Goal: Task Accomplishment & Management: Manage account settings

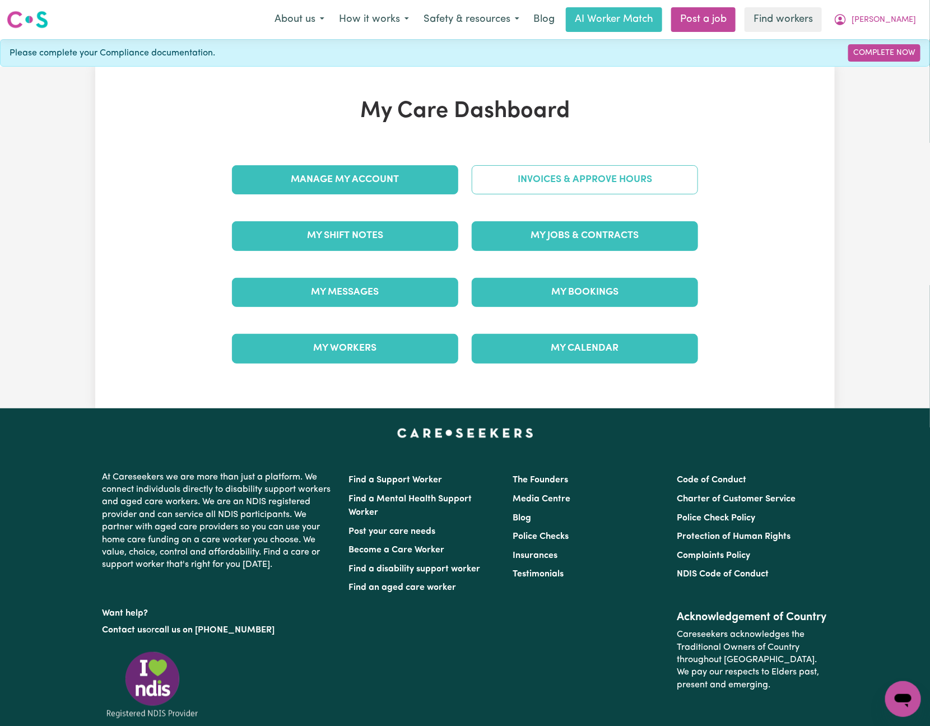
click at [629, 183] on link "Invoices & Approve Hours" at bounding box center [585, 179] width 226 height 29
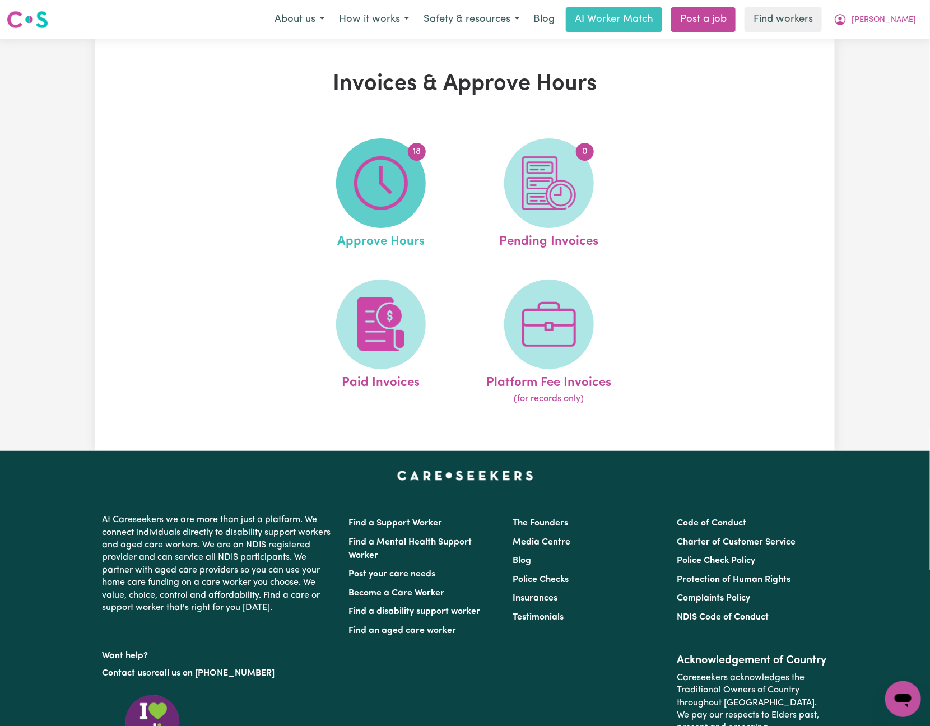
click at [397, 184] on img at bounding box center [381, 183] width 54 height 54
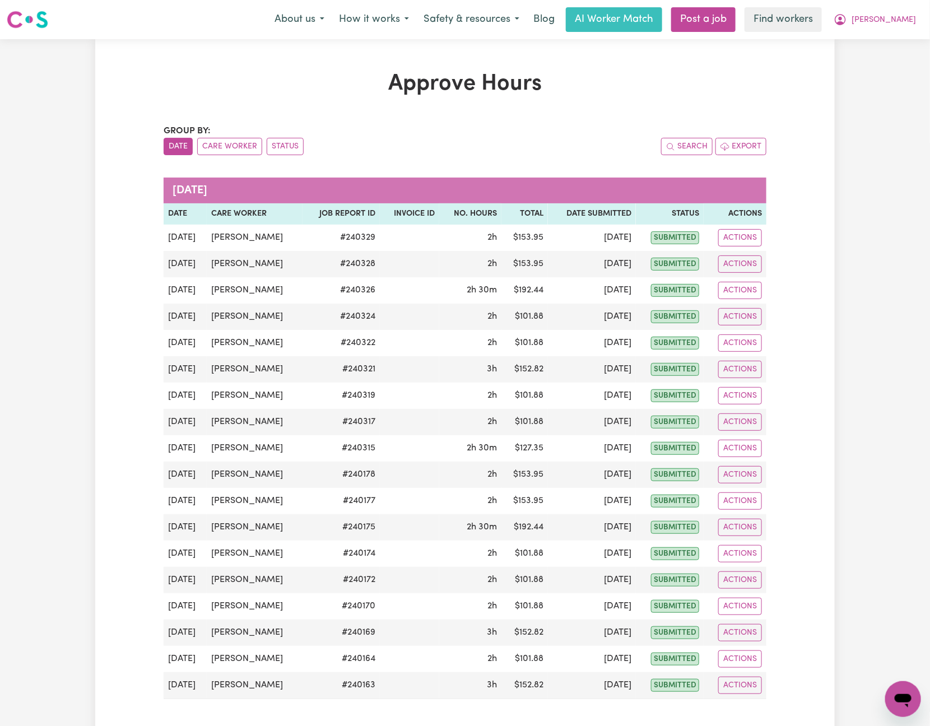
click at [230, 135] on div "Group by: Date Care Worker Status" at bounding box center [314, 139] width 301 height 31
click at [238, 151] on button "Care Worker" at bounding box center [229, 146] width 65 height 17
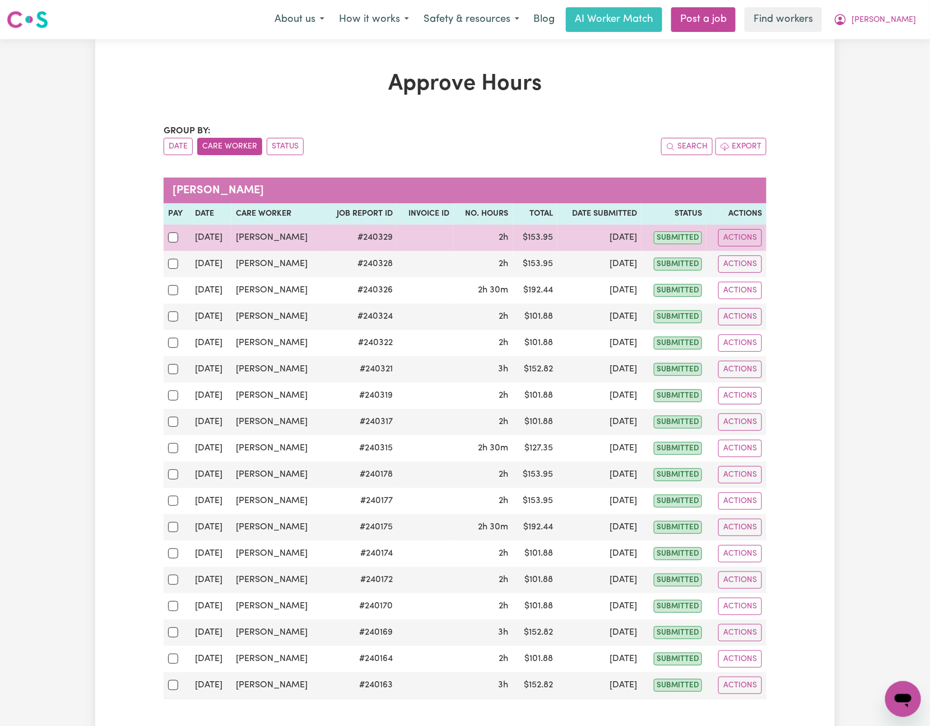
click at [166, 237] on td at bounding box center [177, 238] width 27 height 26
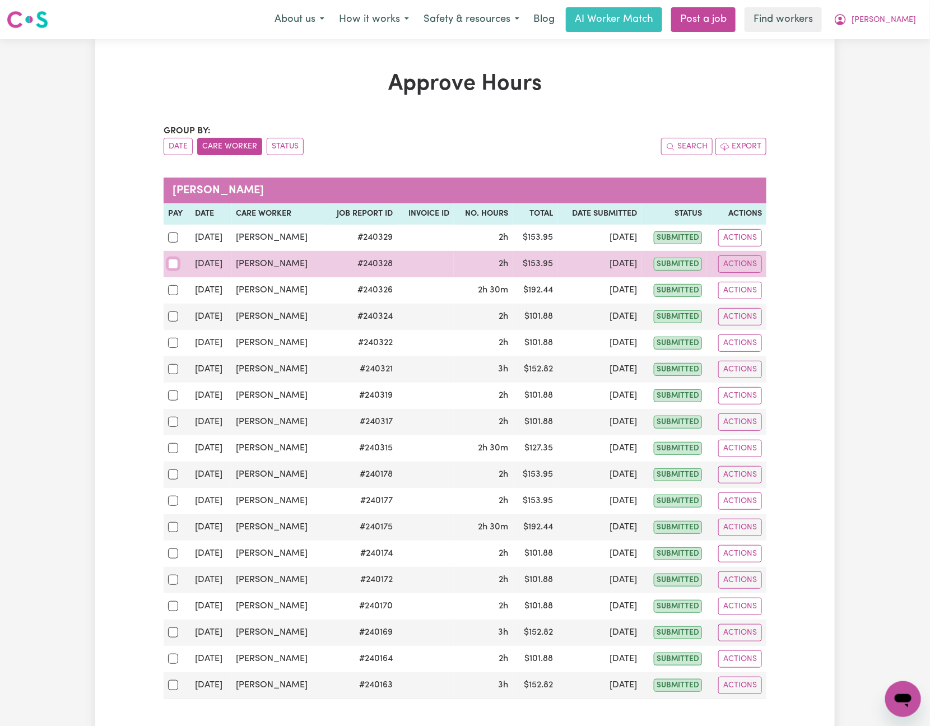
click at [175, 262] on input "checkbox" at bounding box center [173, 264] width 10 height 10
checkbox input "true"
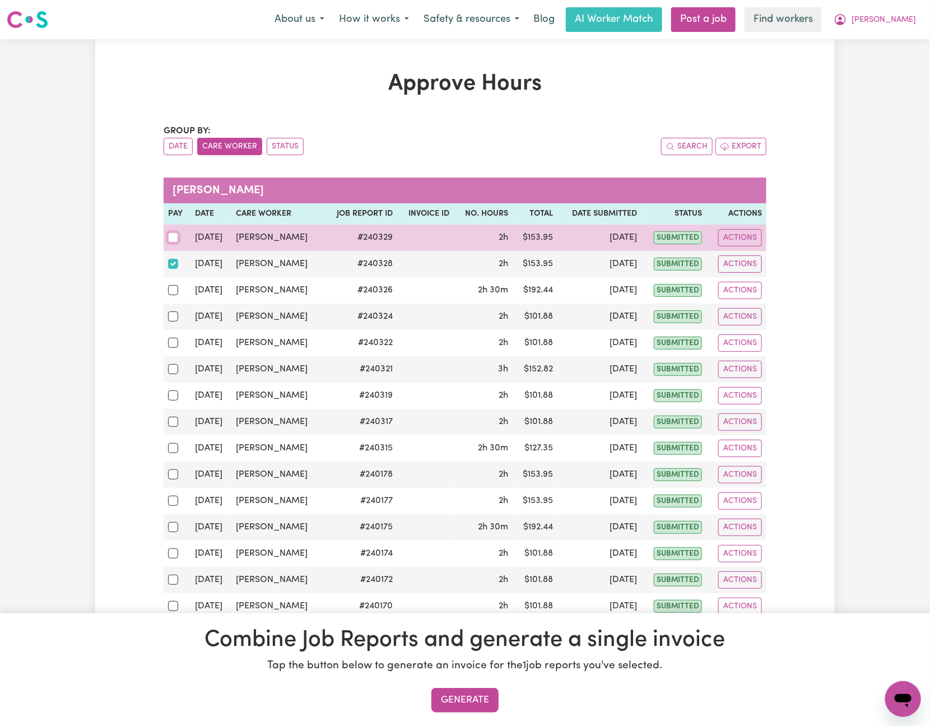
click at [175, 237] on input "checkbox" at bounding box center [173, 238] width 10 height 10
checkbox input "true"
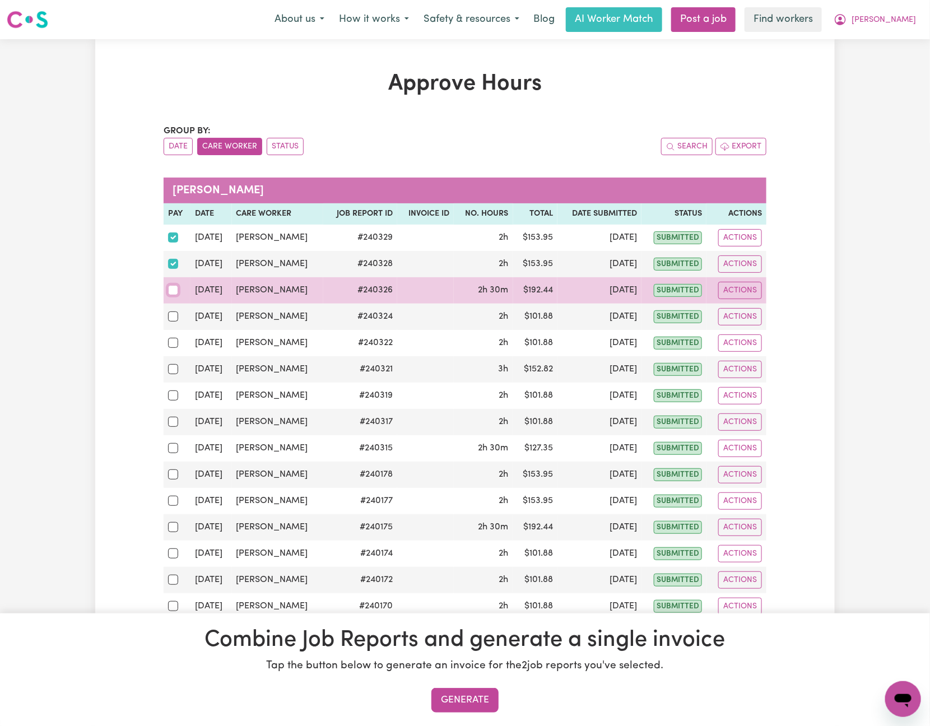
click at [173, 295] on input "checkbox" at bounding box center [173, 290] width 10 height 10
checkbox input "true"
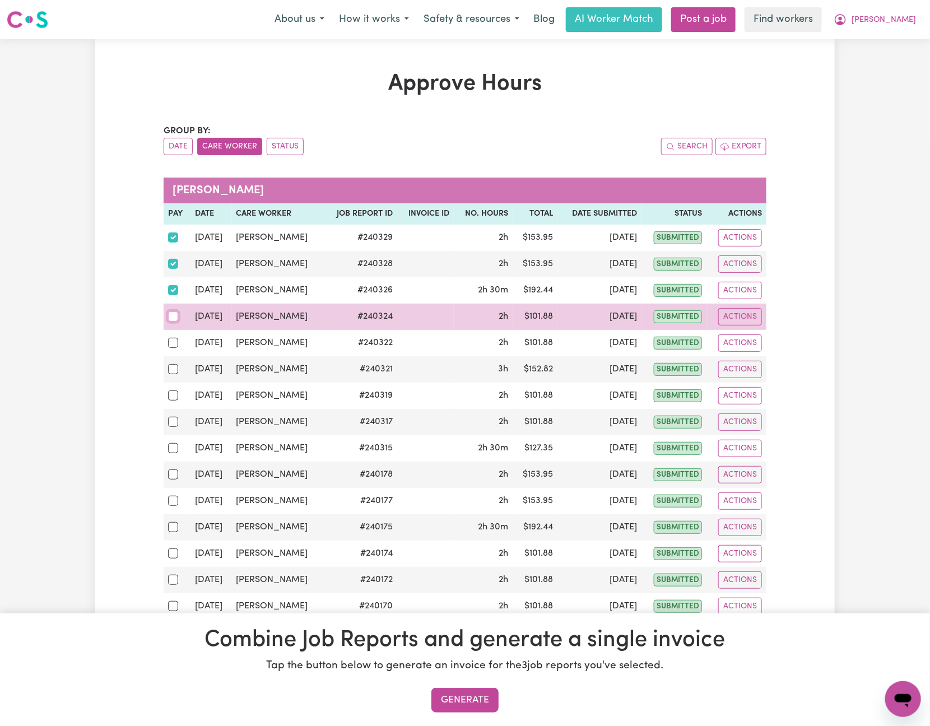
drag, startPoint x: 168, startPoint y: 317, endPoint x: 172, endPoint y: 323, distance: 7.3
click at [170, 318] on input "checkbox" at bounding box center [173, 317] width 10 height 10
checkbox input "true"
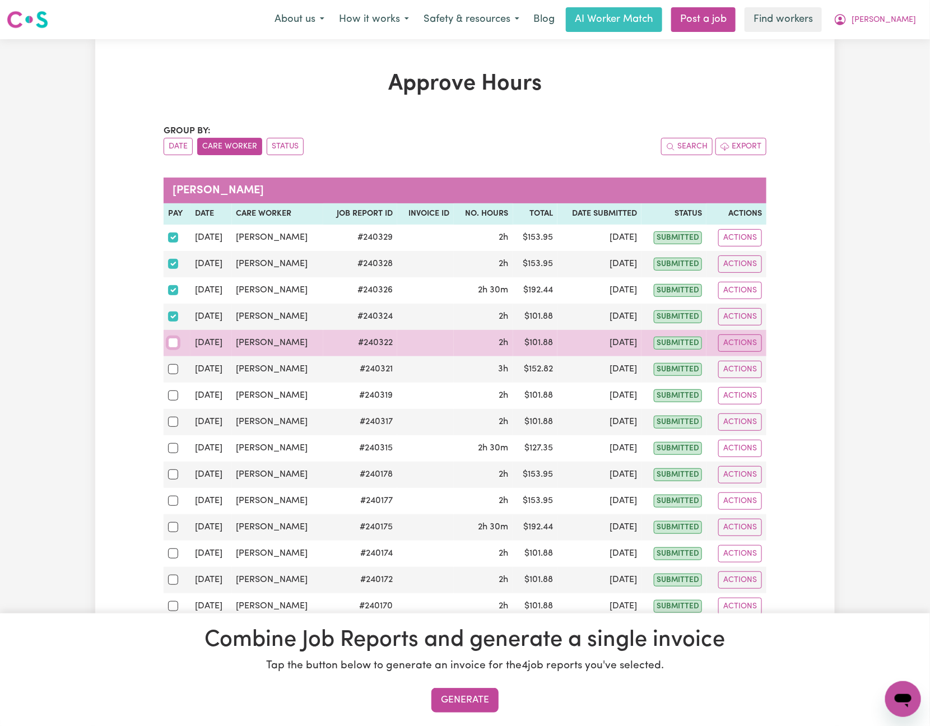
click at [172, 348] on input "checkbox" at bounding box center [173, 343] width 10 height 10
checkbox input "true"
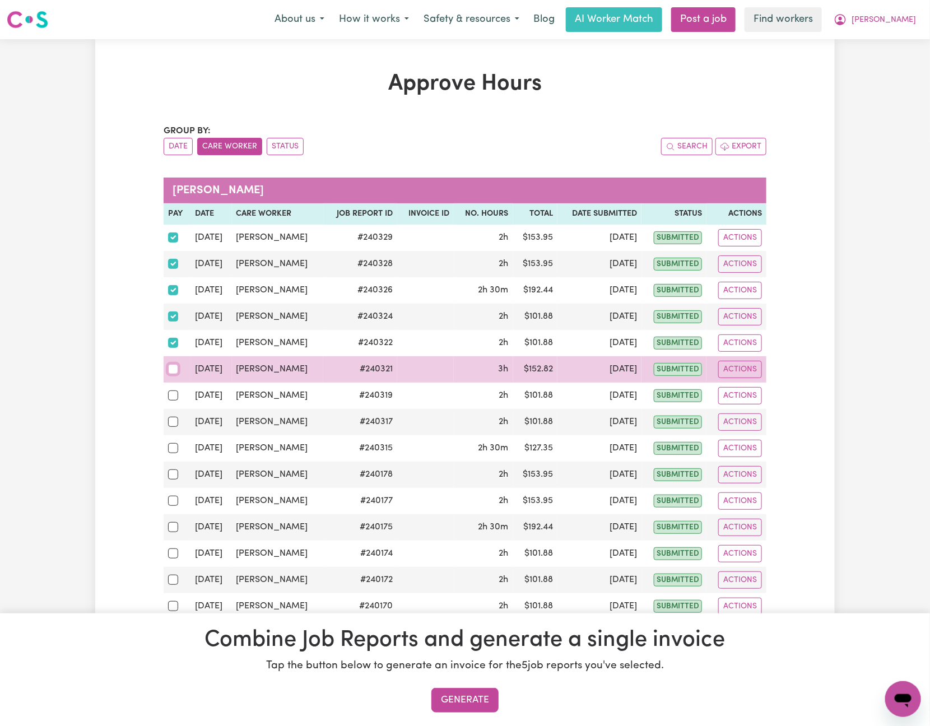
click at [171, 374] on input "checkbox" at bounding box center [173, 369] width 10 height 10
checkbox input "true"
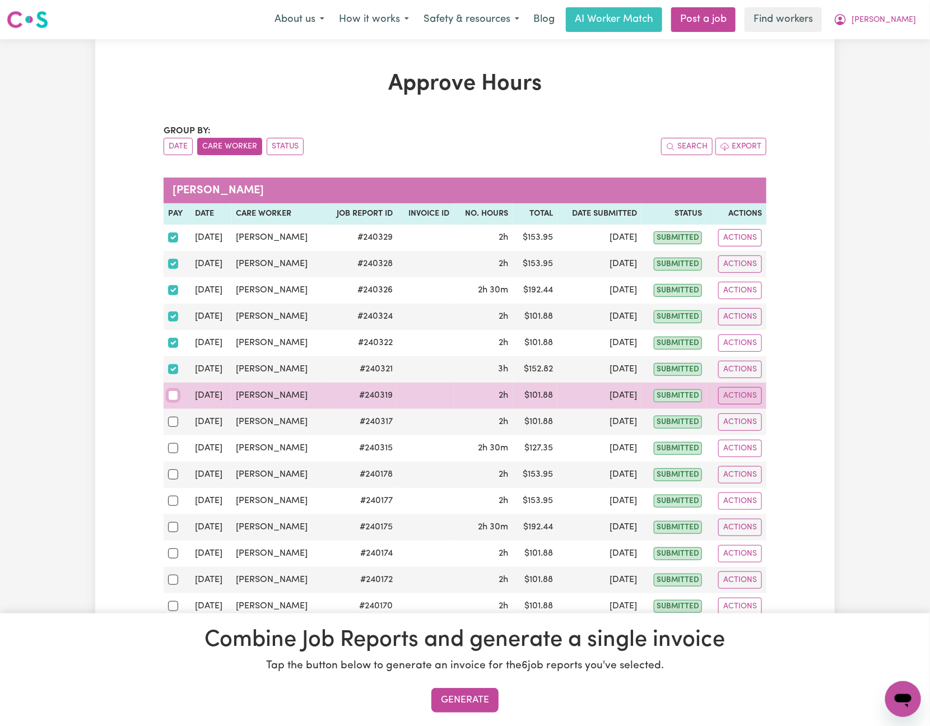
click at [170, 401] on input "checkbox" at bounding box center [173, 395] width 10 height 10
checkbox input "true"
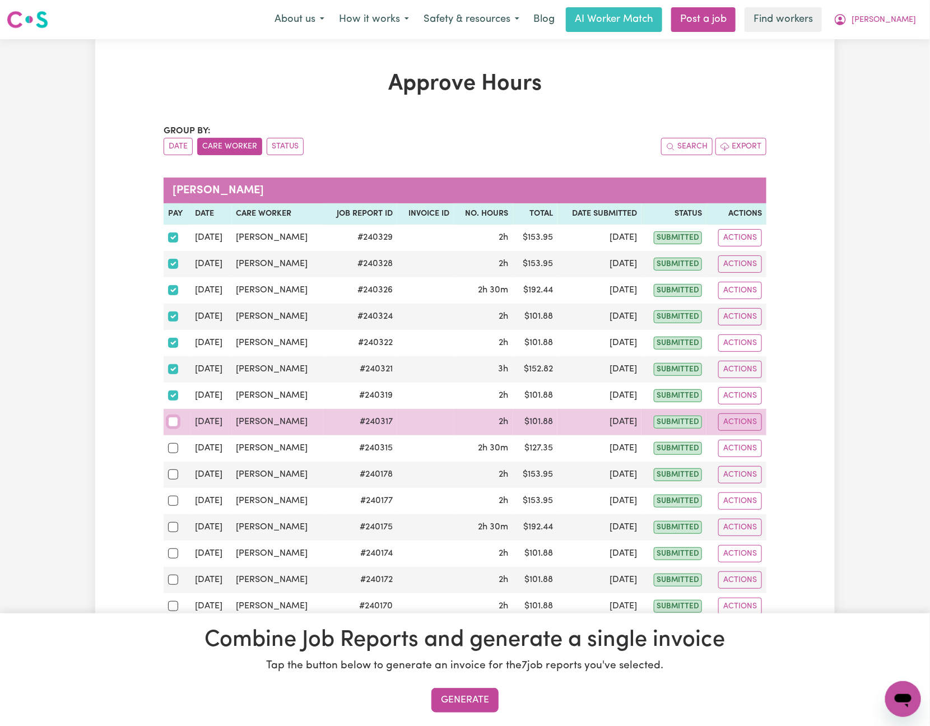
click at [169, 427] on input "checkbox" at bounding box center [173, 422] width 10 height 10
checkbox input "true"
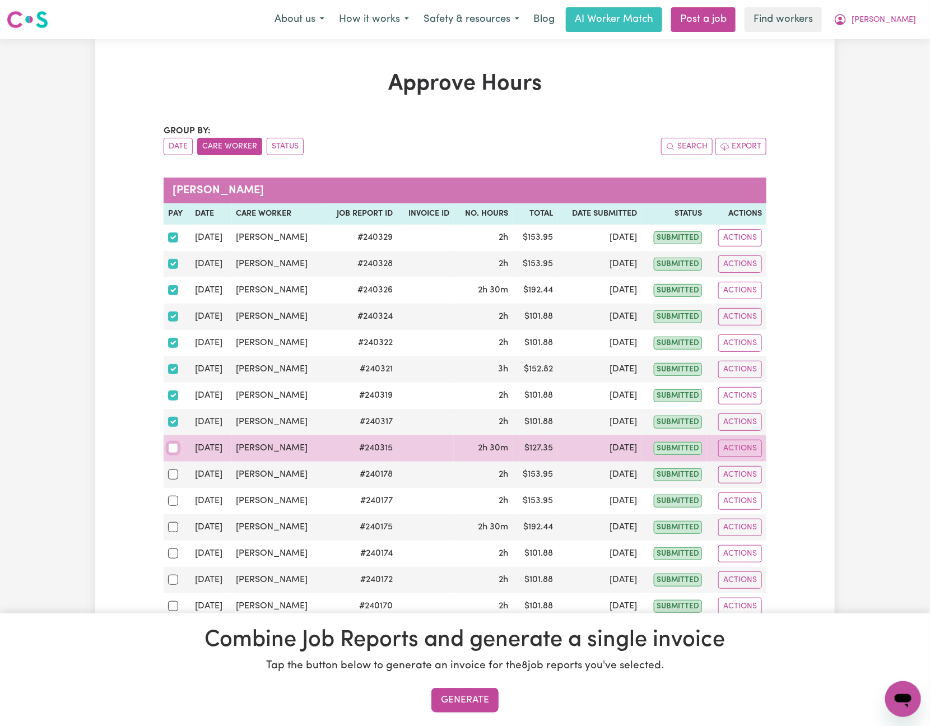
click at [173, 455] on div at bounding box center [177, 448] width 18 height 15
click at [173, 453] on input "checkbox" at bounding box center [173, 448] width 10 height 10
checkbox input "true"
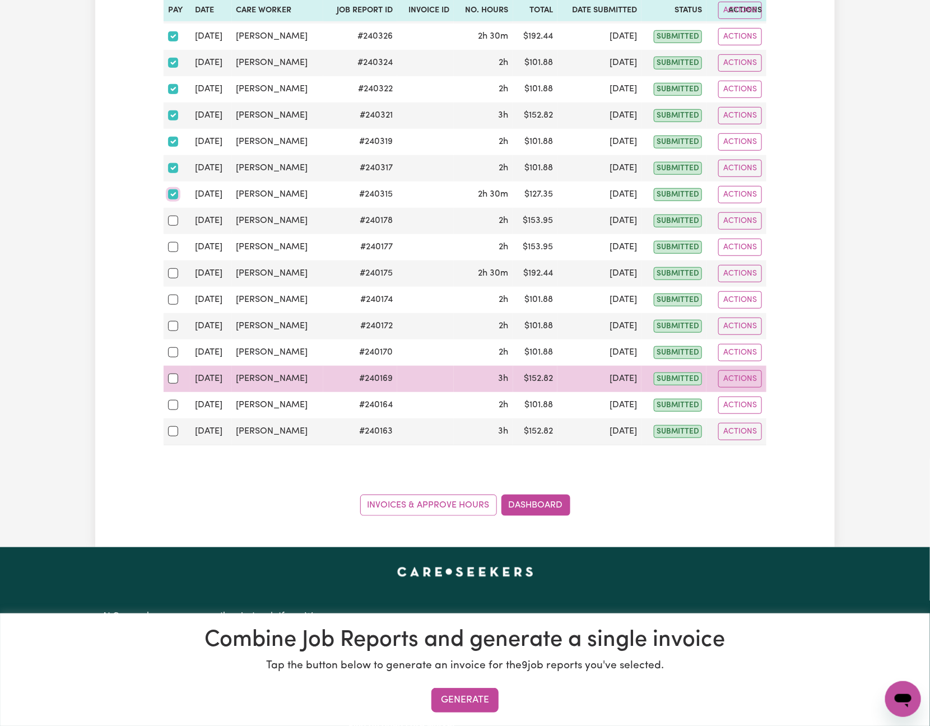
scroll to position [336, 0]
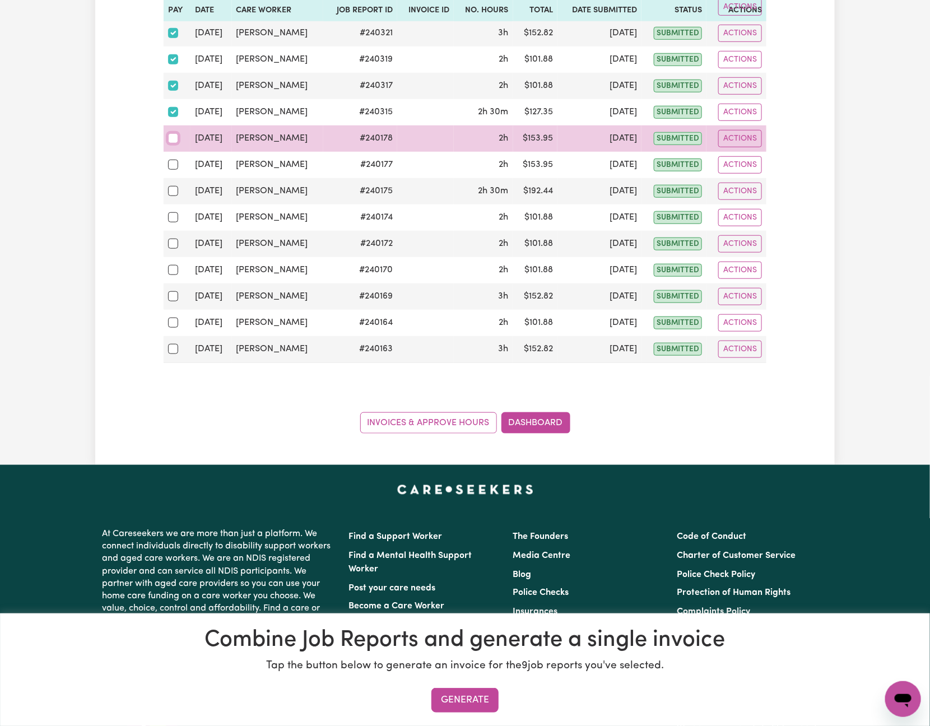
click at [174, 143] on input "checkbox" at bounding box center [173, 138] width 10 height 10
checkbox input "true"
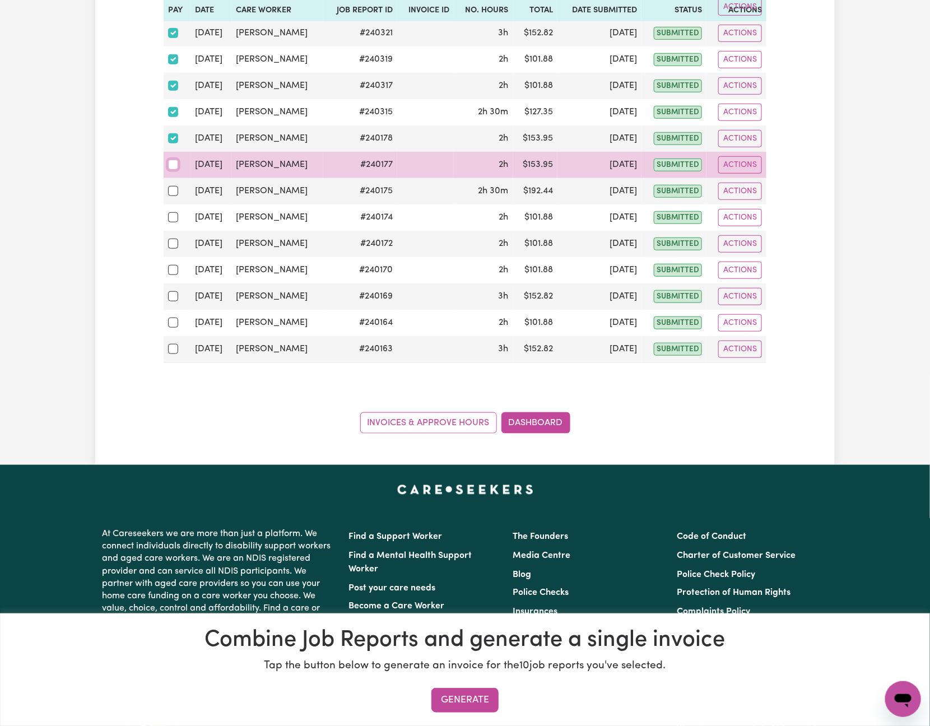
click at [170, 166] on input "checkbox" at bounding box center [173, 165] width 10 height 10
checkbox input "true"
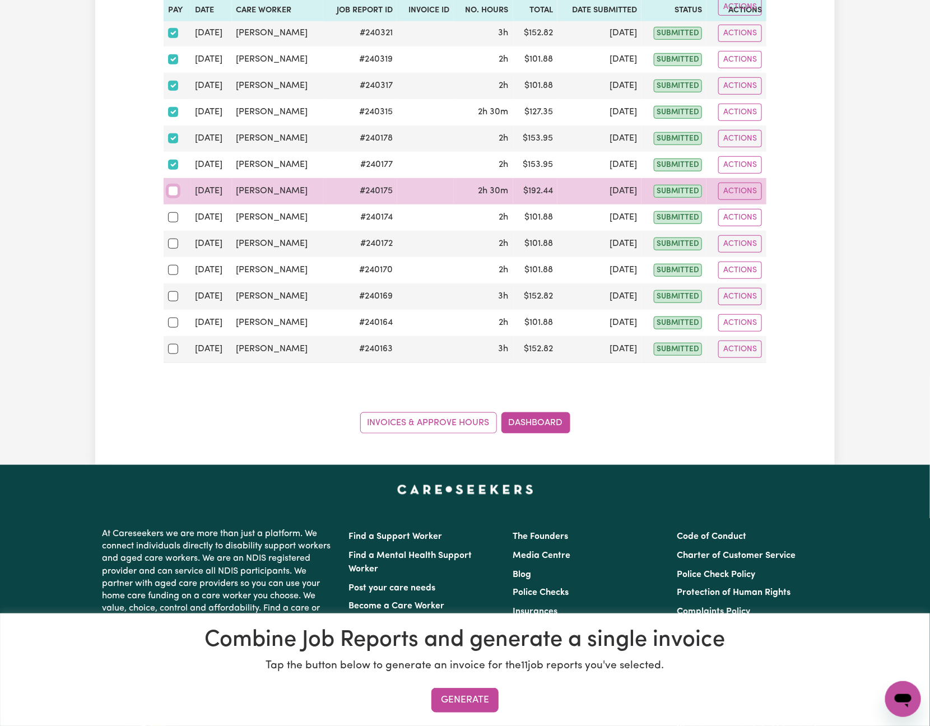
click at [174, 196] on input "checkbox" at bounding box center [173, 191] width 10 height 10
checkbox input "true"
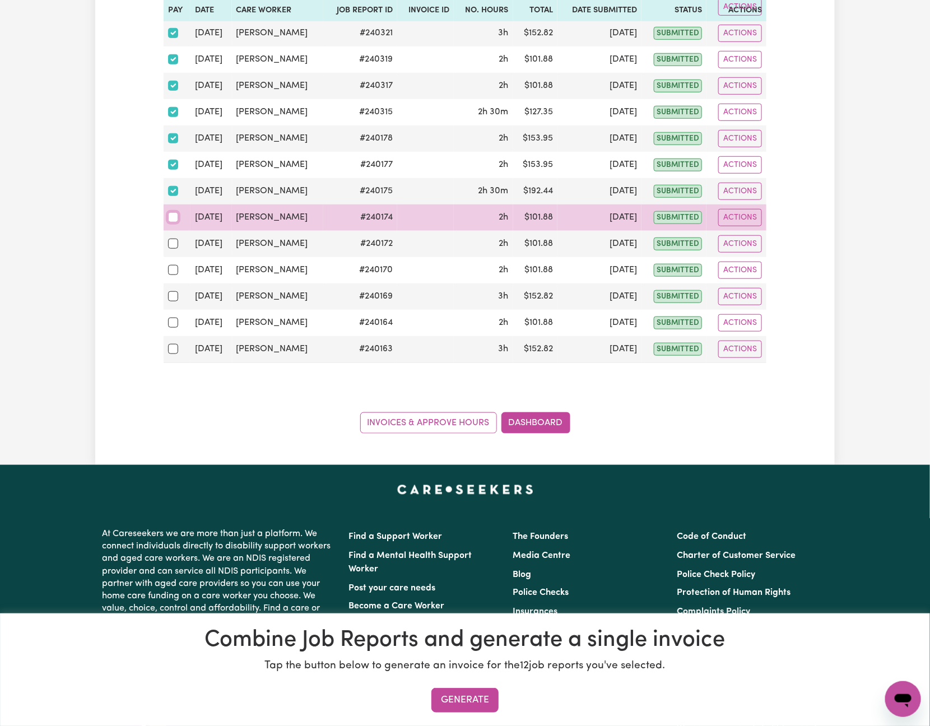
click at [172, 222] on input "checkbox" at bounding box center [173, 217] width 10 height 10
checkbox input "true"
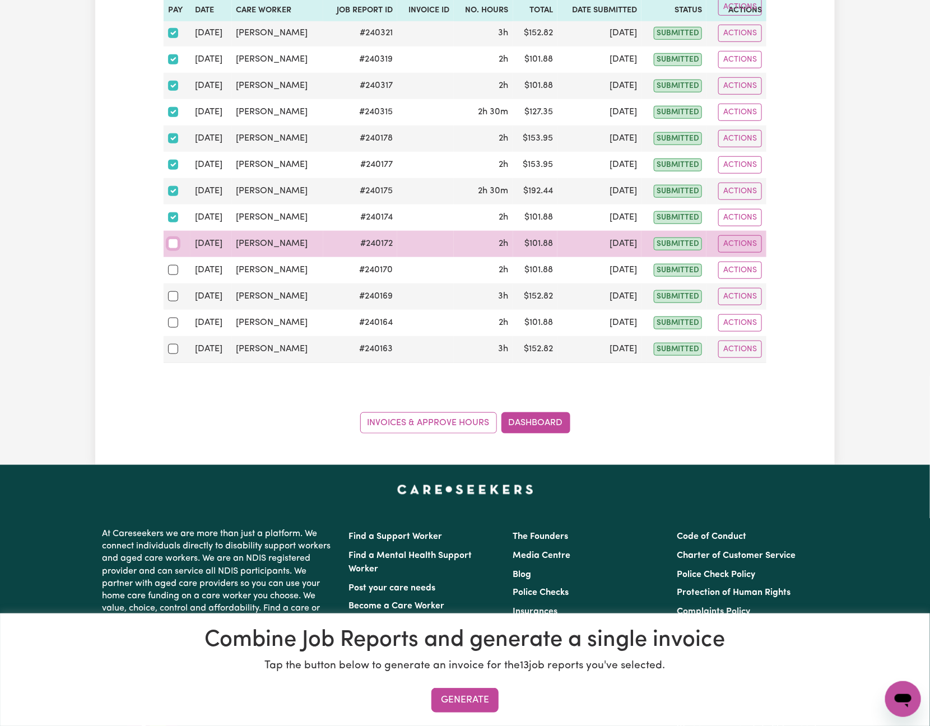
click at [172, 249] on input "checkbox" at bounding box center [173, 244] width 10 height 10
checkbox input "true"
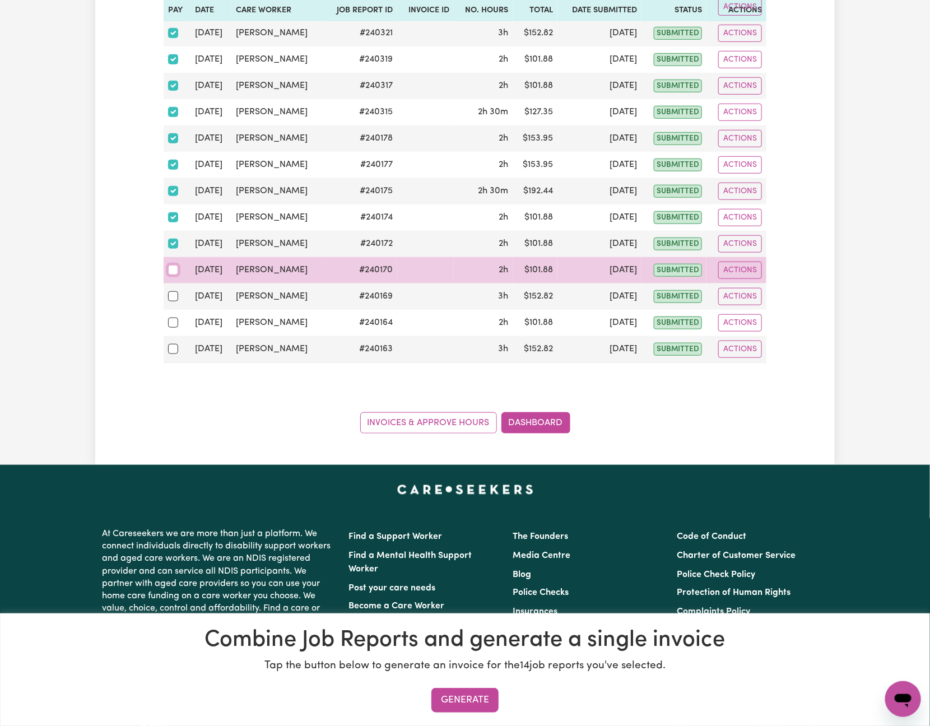
click at [173, 275] on input "checkbox" at bounding box center [173, 270] width 10 height 10
checkbox input "true"
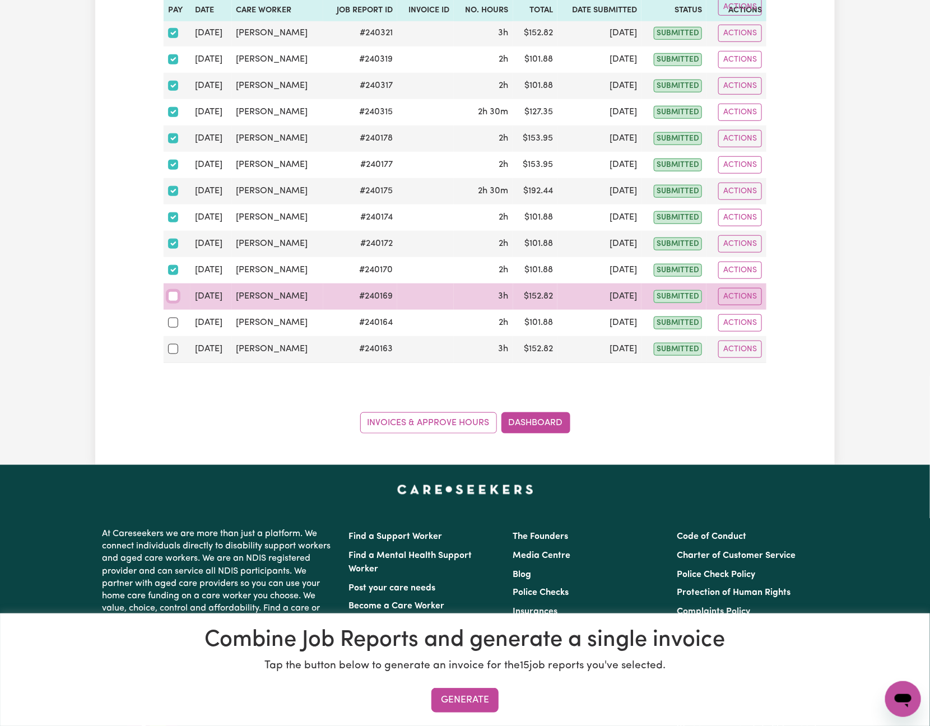
click at [173, 301] on input "checkbox" at bounding box center [173, 296] width 10 height 10
checkbox input "true"
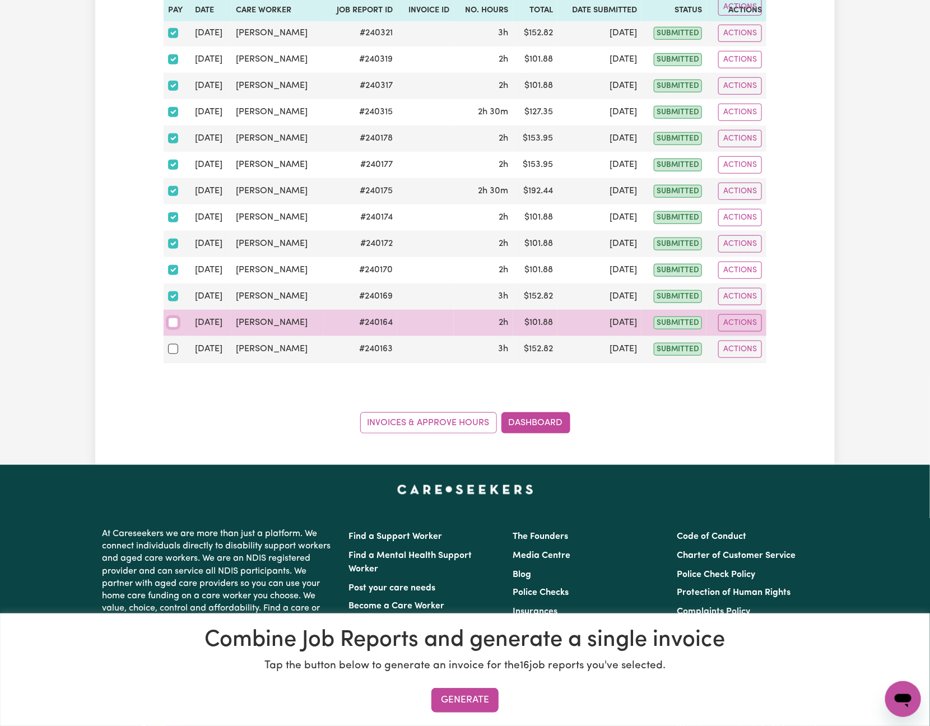
click at [171, 328] on input "checkbox" at bounding box center [173, 323] width 10 height 10
checkbox input "true"
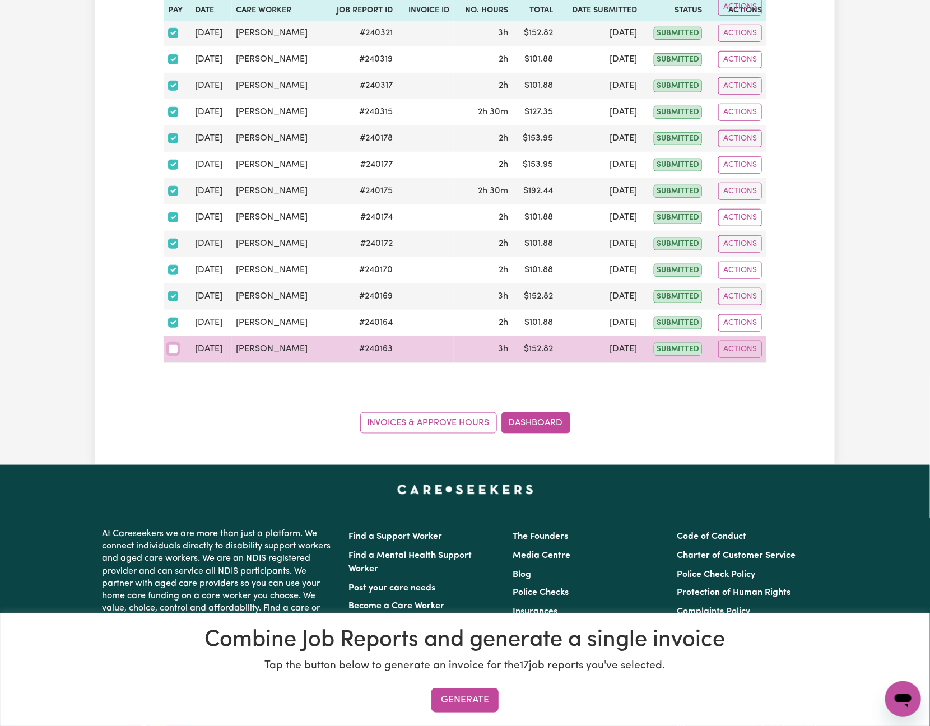
click at [171, 354] on input "checkbox" at bounding box center [173, 349] width 10 height 10
checkbox input "true"
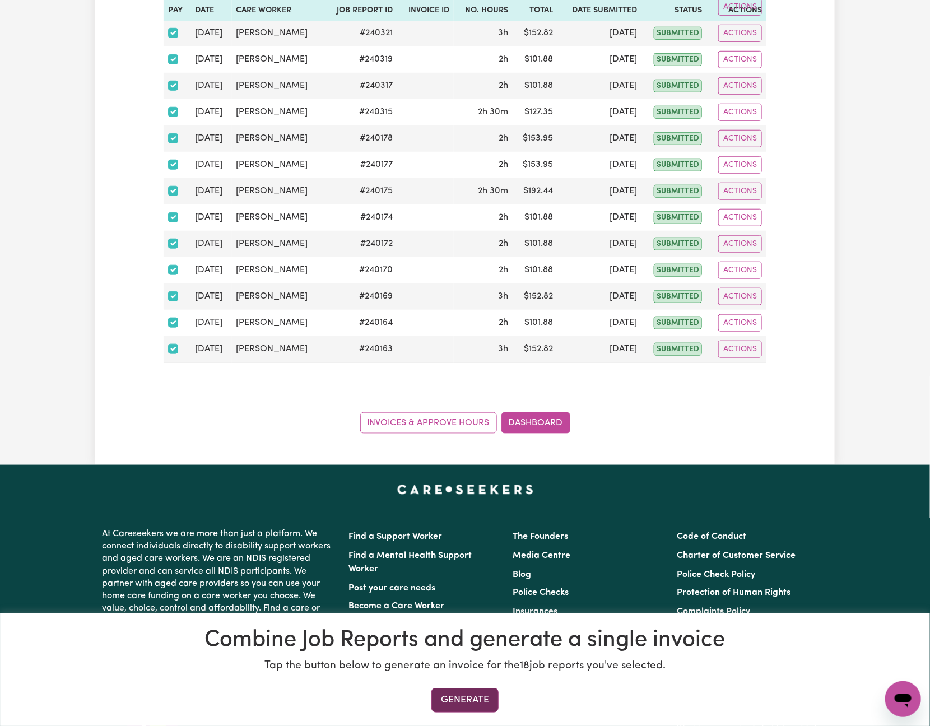
click at [466, 696] on button "Generate" at bounding box center [464, 700] width 67 height 25
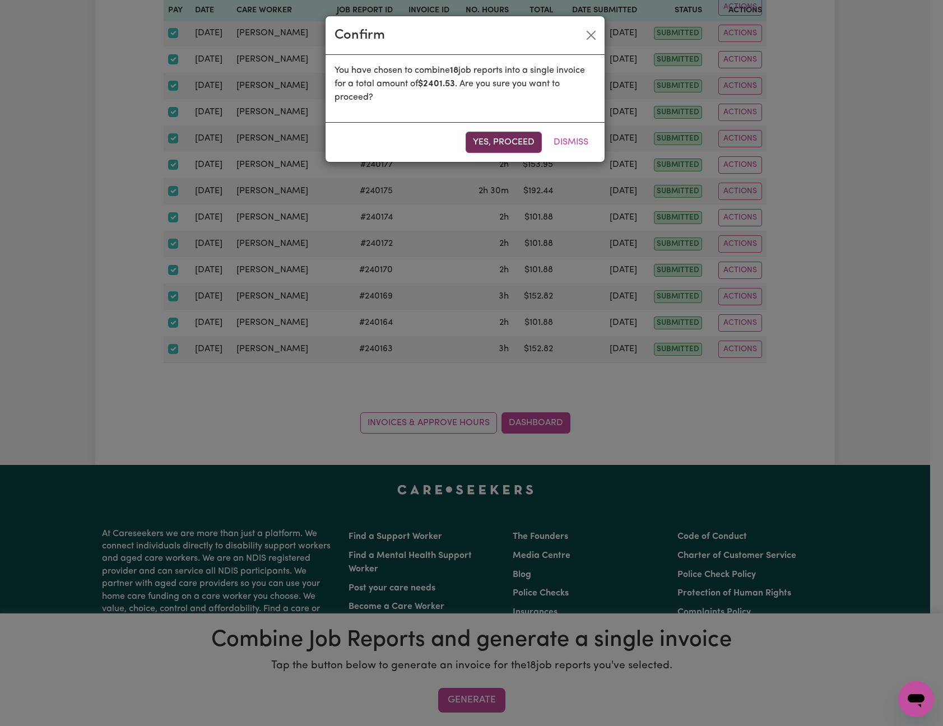
click at [521, 134] on button "Yes, proceed" at bounding box center [504, 142] width 76 height 21
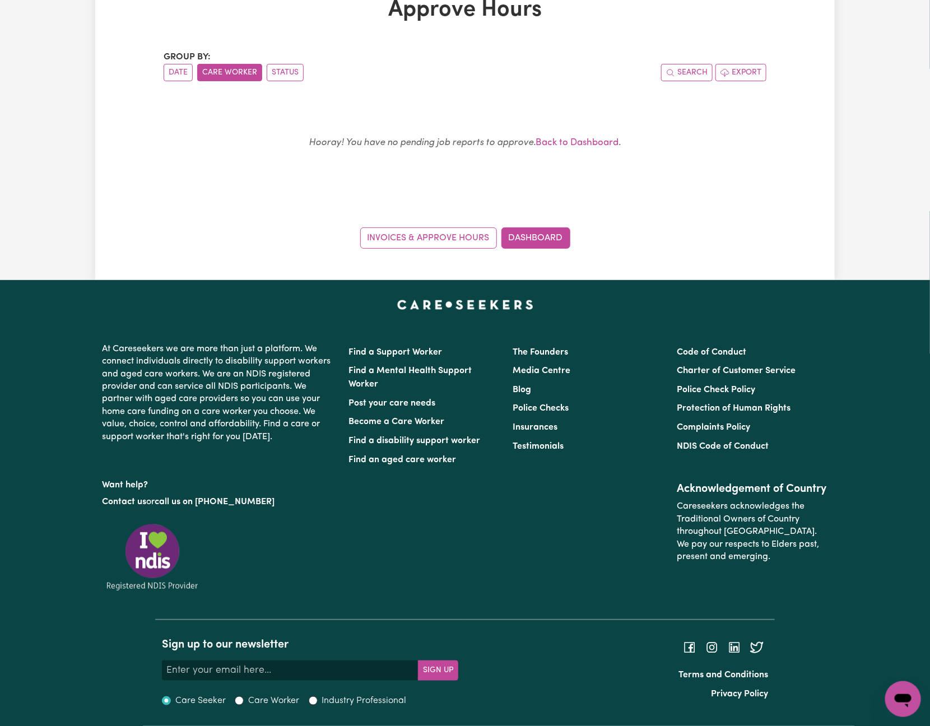
scroll to position [0, 0]
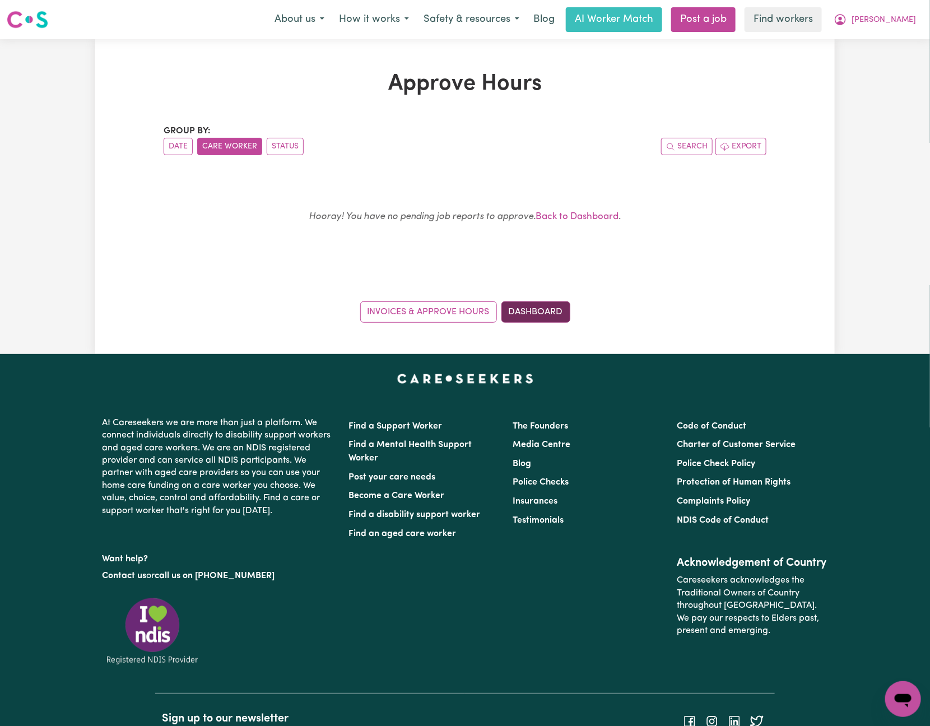
click at [534, 315] on link "Dashboard" at bounding box center [535, 311] width 69 height 21
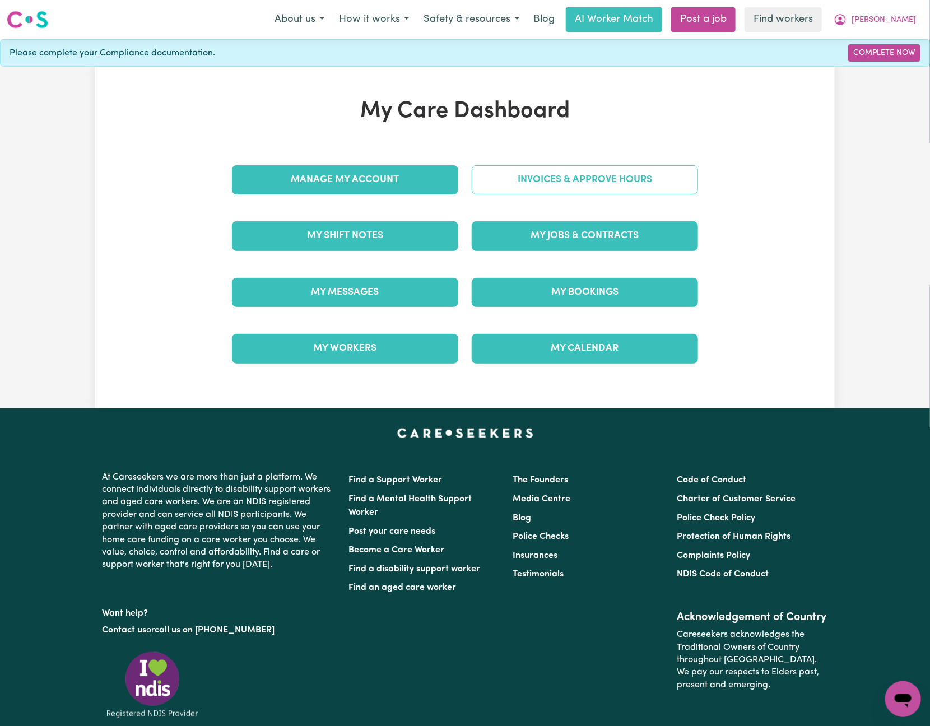
click at [650, 171] on link "Invoices & Approve Hours" at bounding box center [585, 179] width 226 height 29
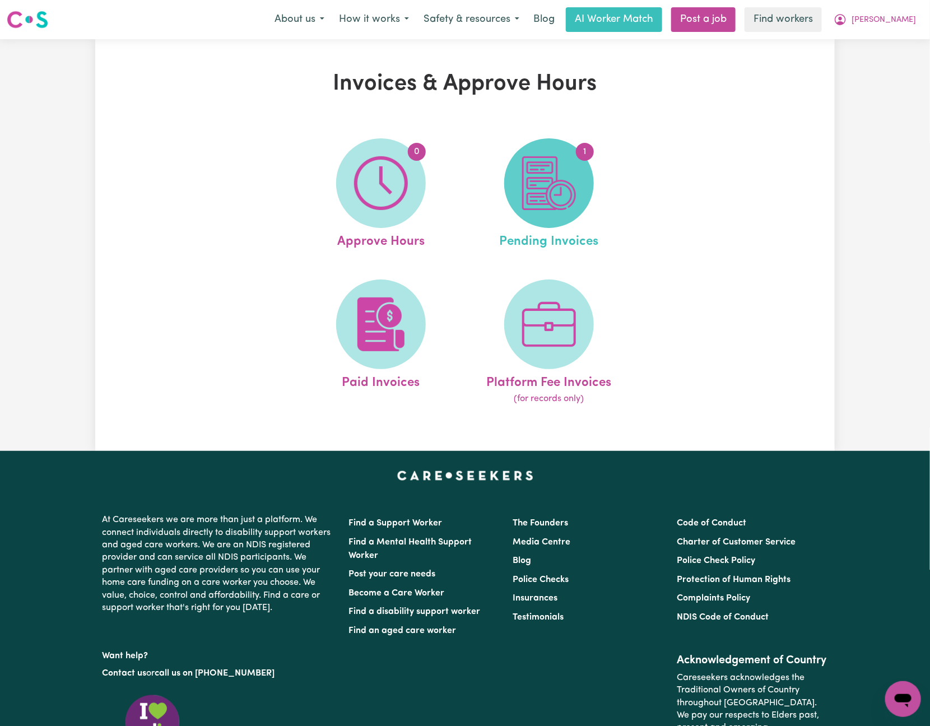
click at [575, 185] on img at bounding box center [549, 183] width 54 height 54
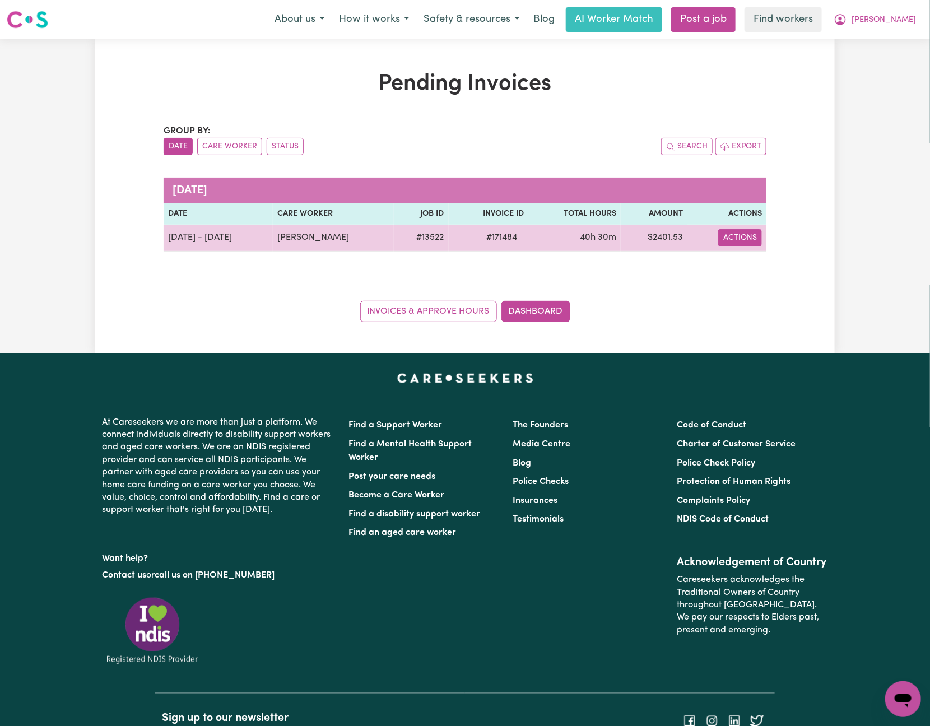
click at [745, 239] on button "Actions" at bounding box center [740, 237] width 44 height 17
click at [774, 266] on link "Download Invoice" at bounding box center [773, 264] width 103 height 22
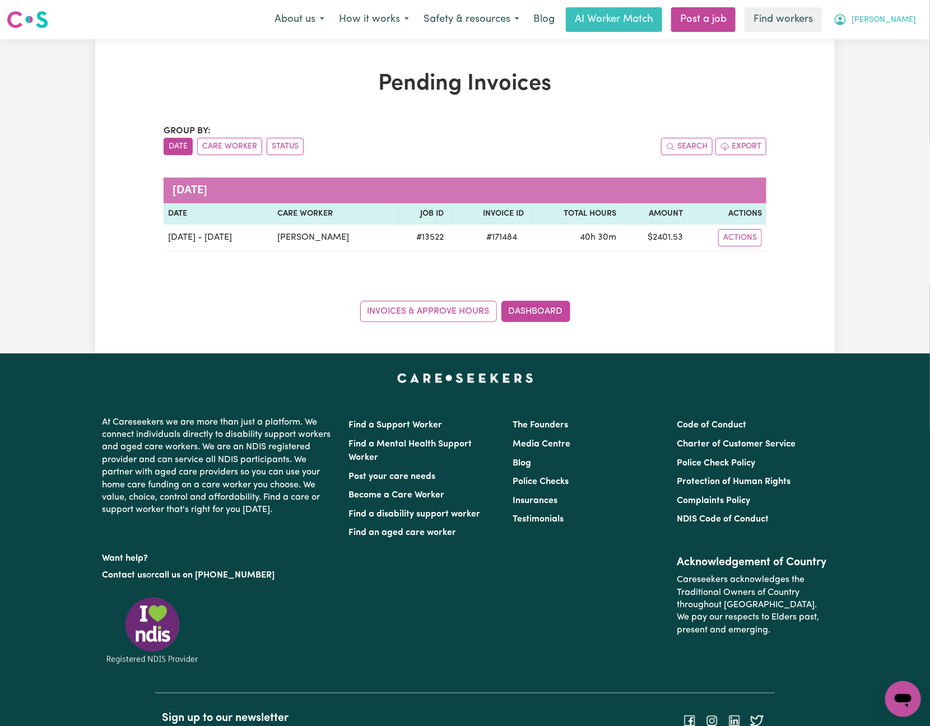
click at [903, 12] on button "[PERSON_NAME]" at bounding box center [874, 20] width 97 height 24
click at [908, 69] on link "Logout" at bounding box center [878, 64] width 89 height 21
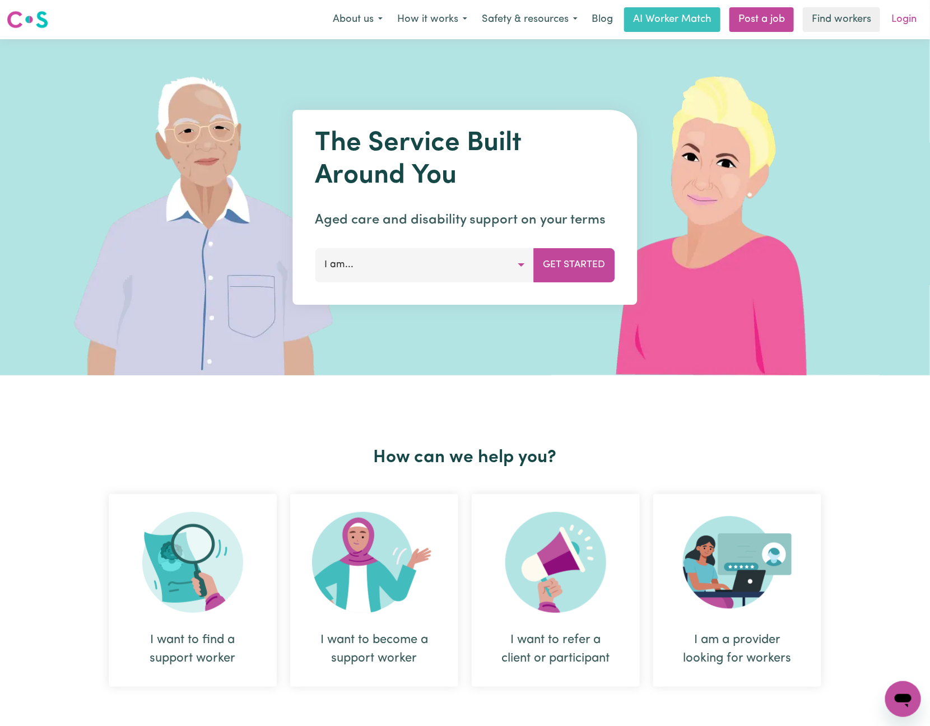
click at [906, 12] on link "Login" at bounding box center [904, 19] width 39 height 25
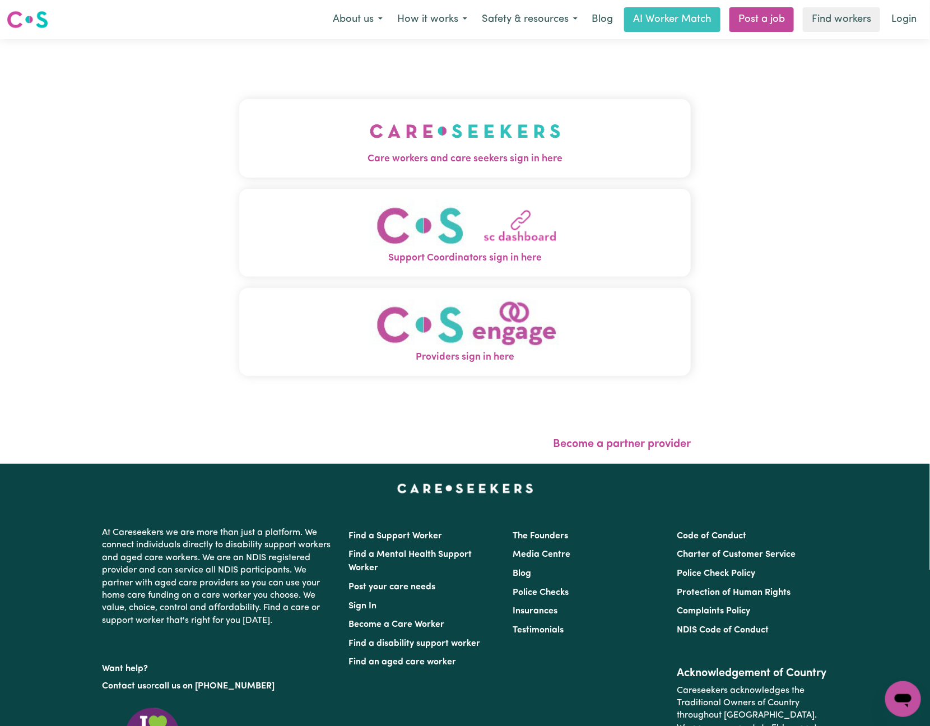
click at [387, 154] on span "Care workers and care seekers sign in here" at bounding box center [465, 159] width 452 height 15
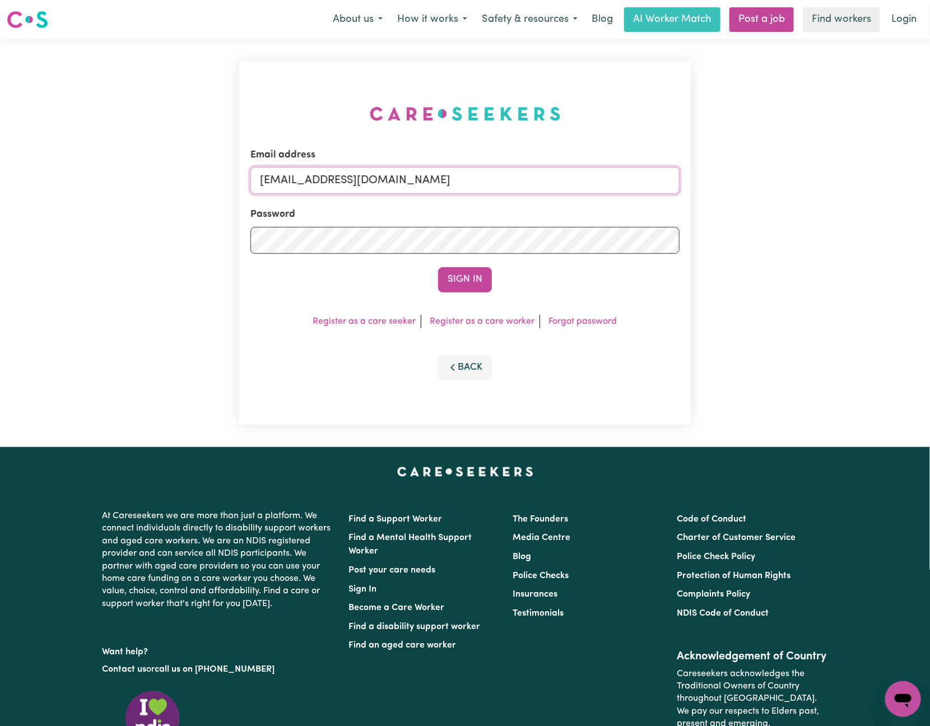
drag, startPoint x: 321, startPoint y: 176, endPoint x: 562, endPoint y: 160, distance: 241.5
click at [562, 160] on div "Email address [EMAIL_ADDRESS][DOMAIN_NAME]" at bounding box center [464, 171] width 429 height 46
paste input "PerryHolzmannHCP"
type input "[EMAIL_ADDRESS][DOMAIN_NAME]"
click at [438, 267] on button "Sign In" at bounding box center [465, 279] width 54 height 25
